Goal: Task Accomplishment & Management: Manage account settings

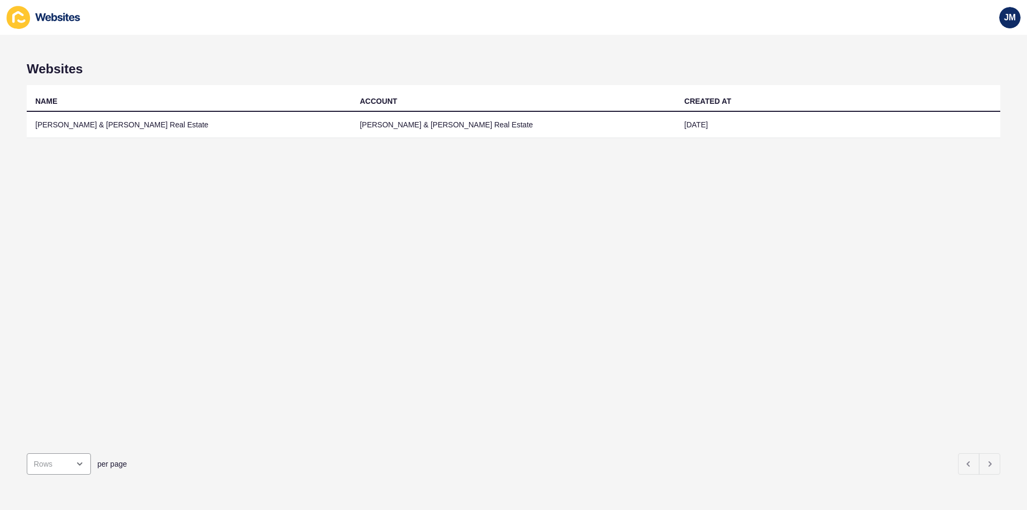
click at [290, 127] on td "[PERSON_NAME] & [PERSON_NAME] Real Estate" at bounding box center [189, 125] width 325 height 26
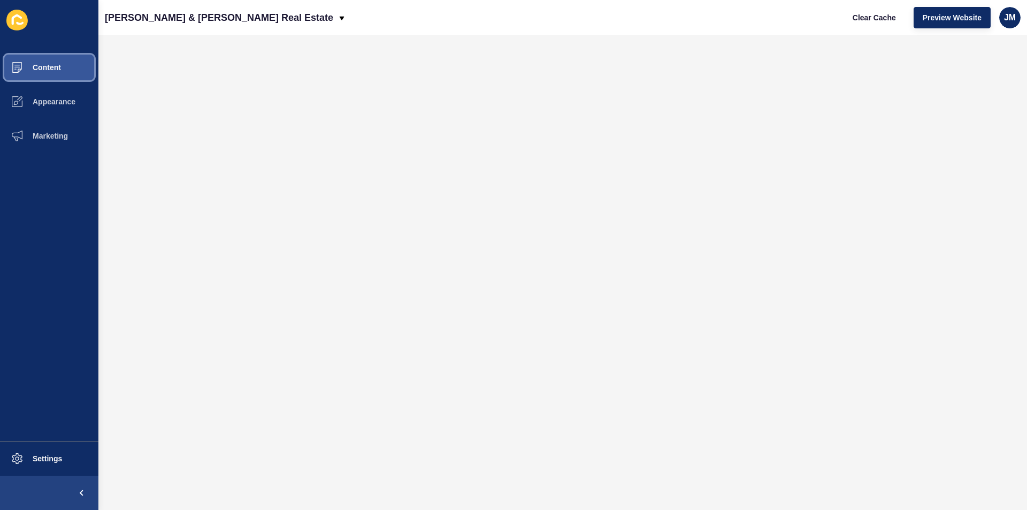
click at [76, 79] on button "Content" at bounding box center [49, 67] width 98 height 34
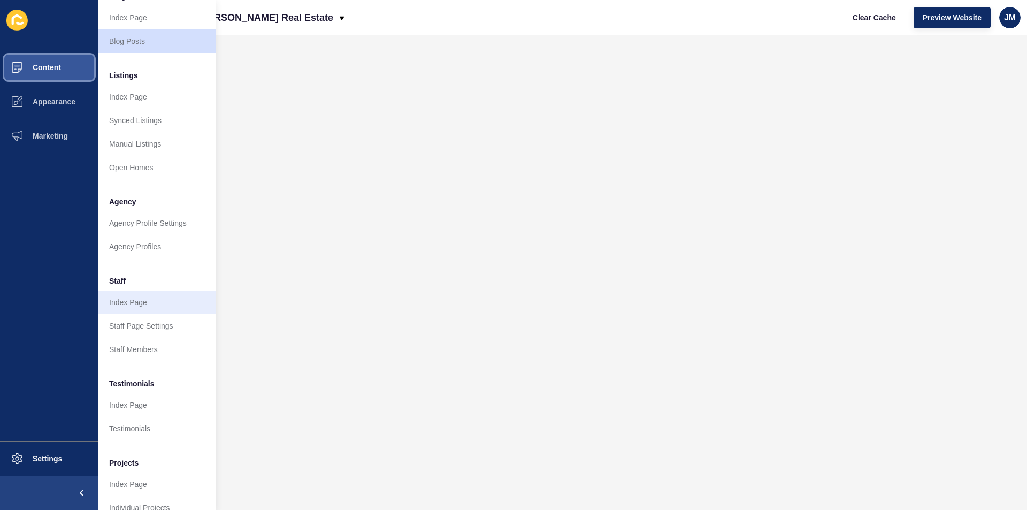
scroll to position [107, 0]
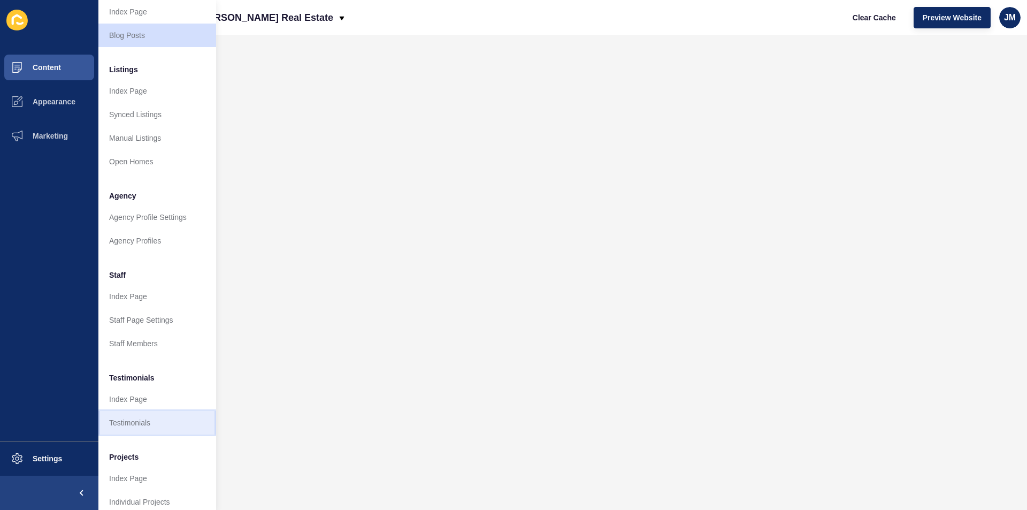
click at [150, 417] on link "Testimonials" at bounding box center [157, 423] width 118 height 24
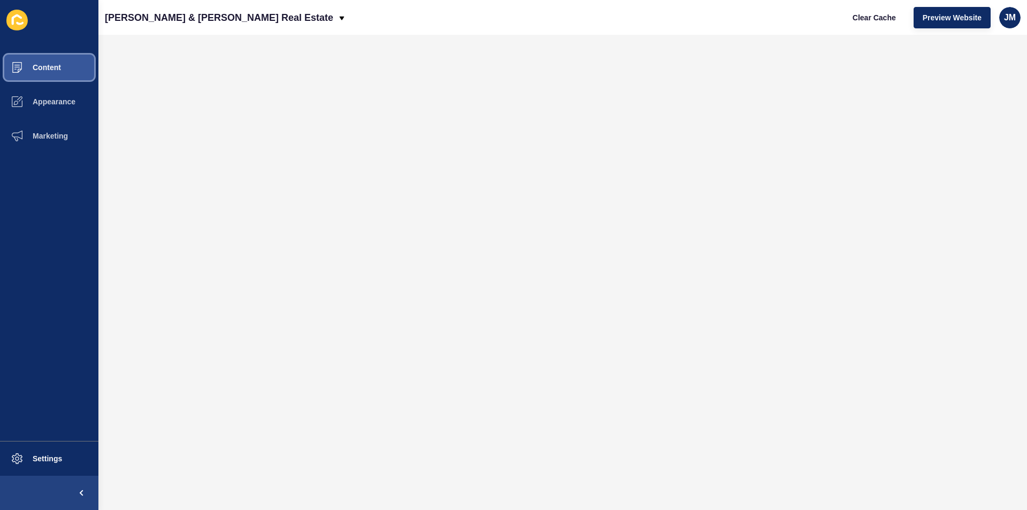
click at [60, 68] on span "Content" at bounding box center [29, 67] width 63 height 9
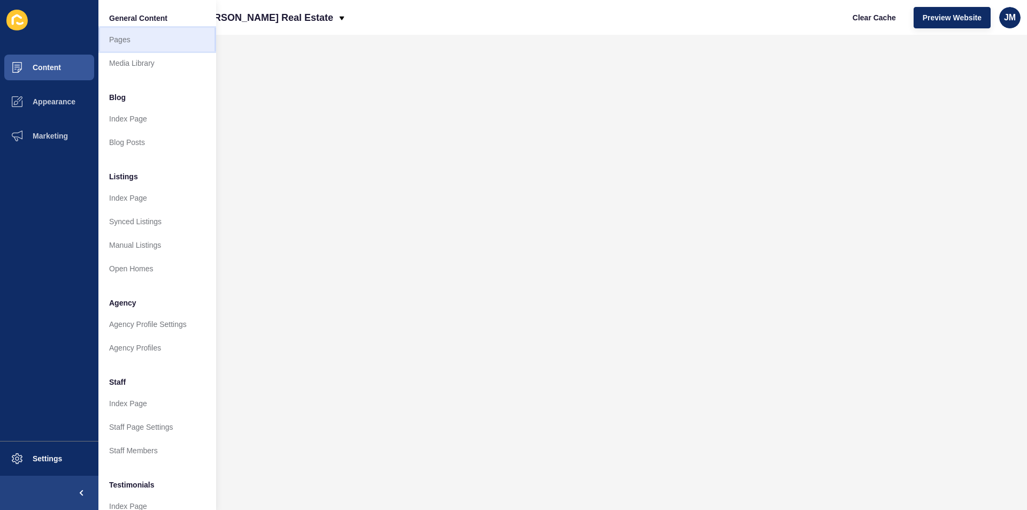
click at [173, 40] on link "Pages" at bounding box center [157, 40] width 118 height 24
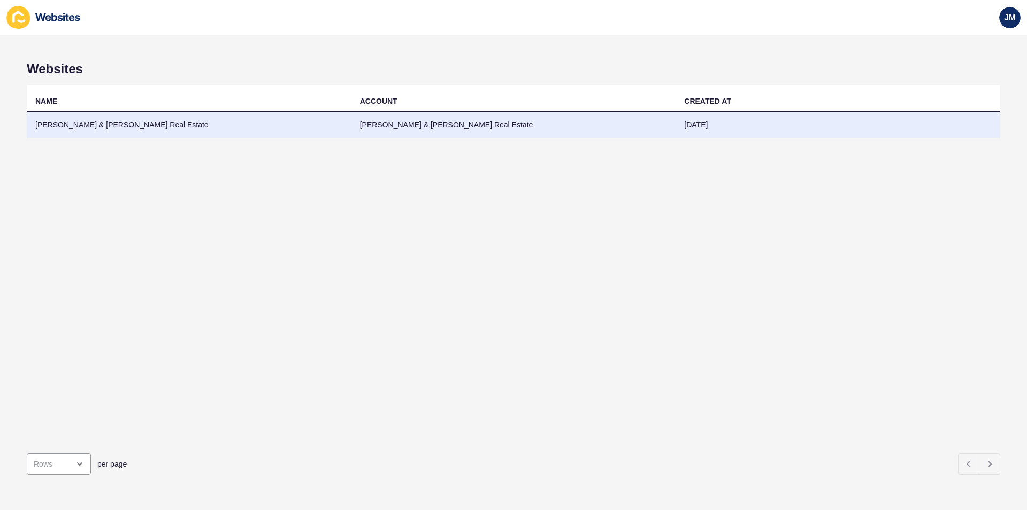
click at [348, 117] on td "[PERSON_NAME] & [PERSON_NAME] Real Estate" at bounding box center [189, 125] width 325 height 26
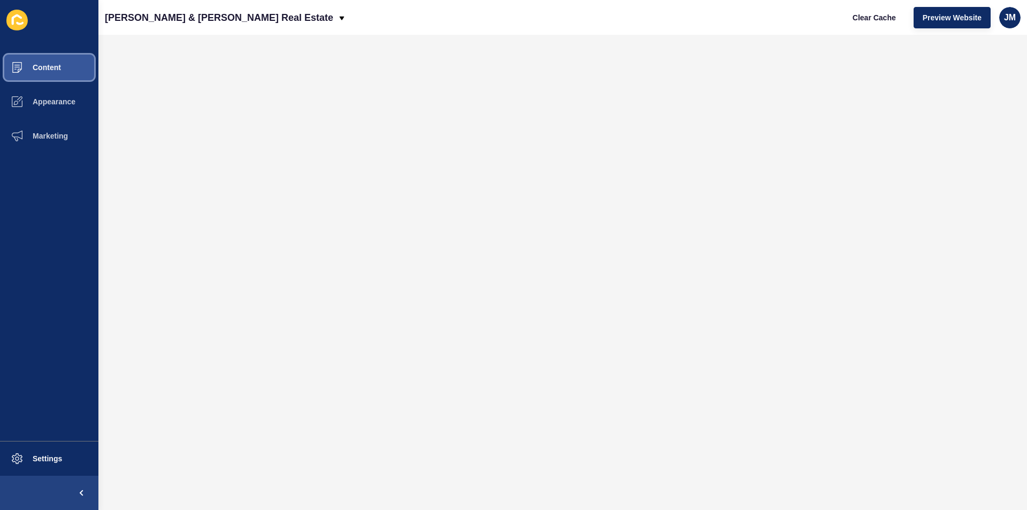
click at [74, 69] on button "Content" at bounding box center [49, 67] width 98 height 34
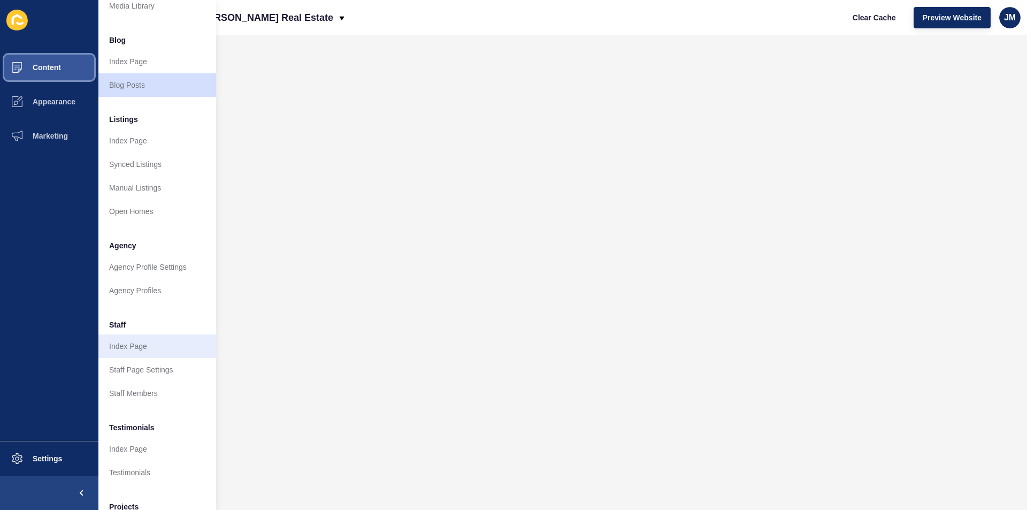
scroll to position [125, 0]
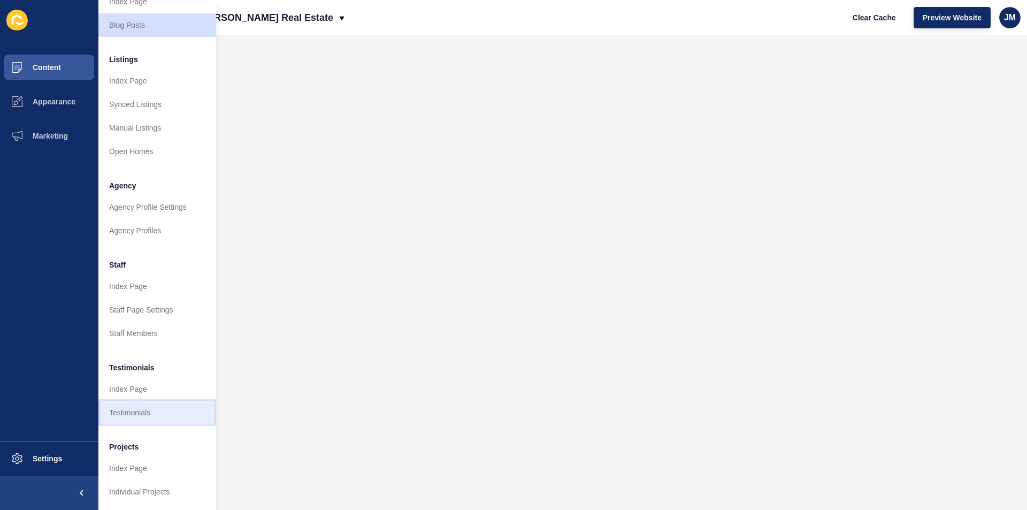
click at [156, 413] on link "Testimonials" at bounding box center [157, 413] width 118 height 24
